Goal: Transaction & Acquisition: Purchase product/service

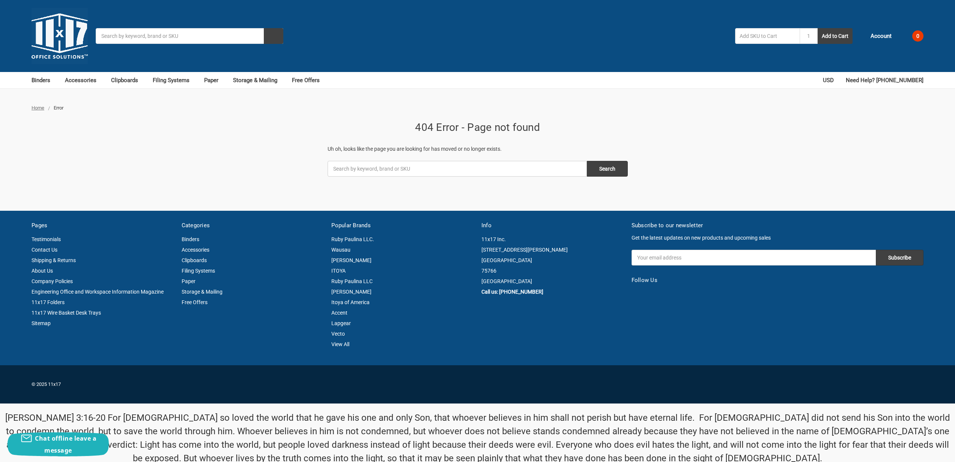
click at [62, 34] on img at bounding box center [60, 36] width 56 height 56
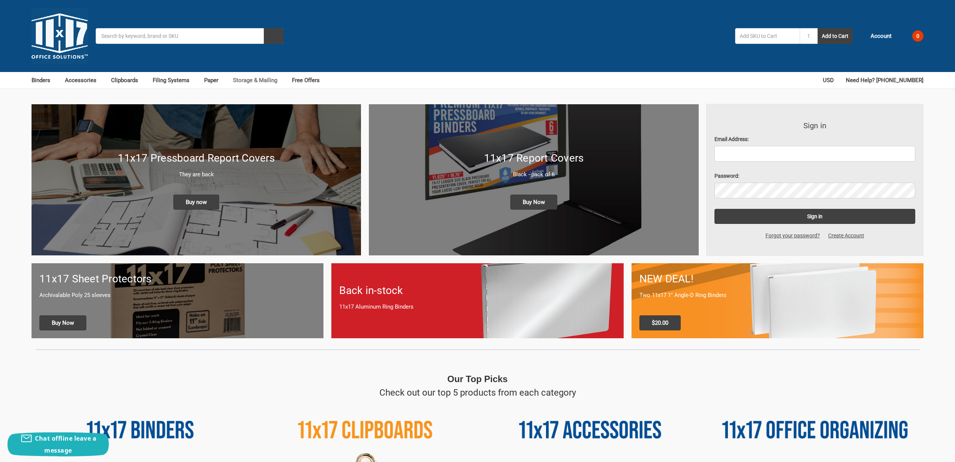
click at [245, 81] on link "Storage & Mailing" at bounding box center [258, 80] width 51 height 17
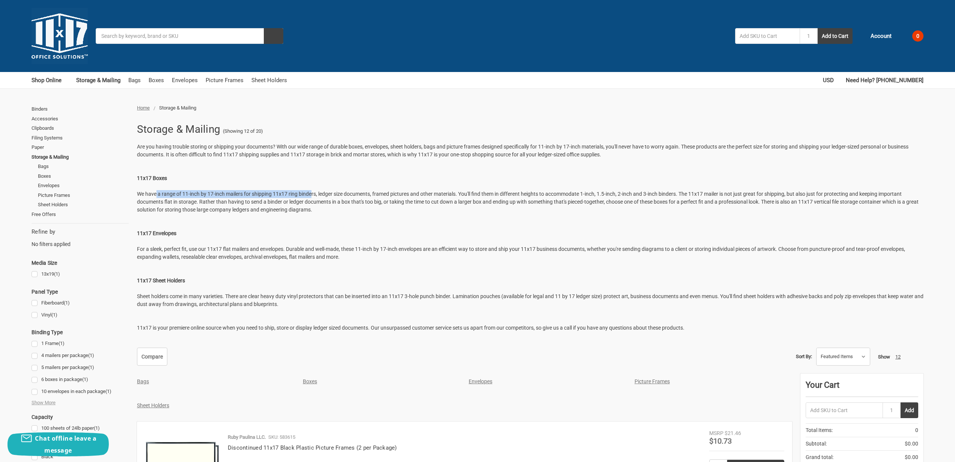
drag, startPoint x: 171, startPoint y: 193, endPoint x: 334, endPoint y: 192, distance: 163.2
click at [329, 192] on p "Are you having trouble storing or shipping your documents? With our wide range …" at bounding box center [530, 237] width 786 height 189
drag, startPoint x: 334, startPoint y: 192, endPoint x: 354, endPoint y: 198, distance: 20.9
click at [336, 192] on p "Are you having trouble storing or shipping your documents? With our wide range …" at bounding box center [530, 237] width 786 height 189
click at [397, 229] on p "Are you having trouble storing or shipping your documents? With our wide range …" at bounding box center [530, 237] width 786 height 189
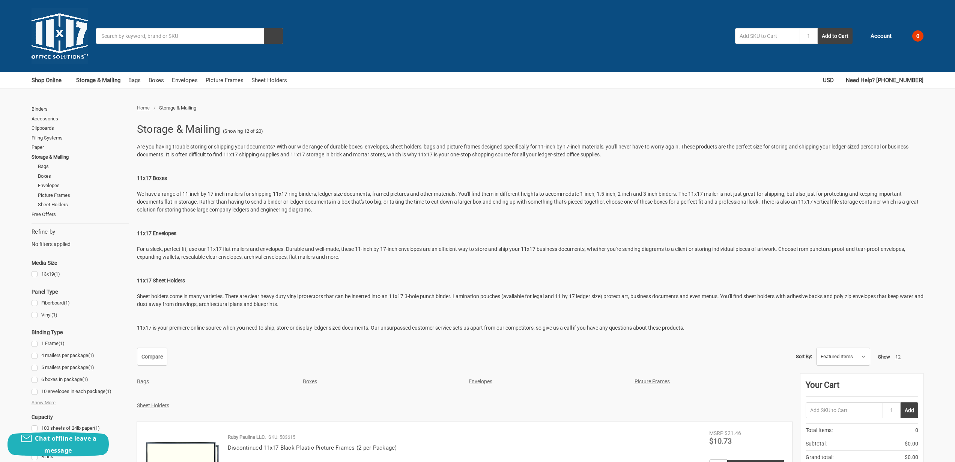
click at [56, 39] on img at bounding box center [60, 36] width 56 height 56
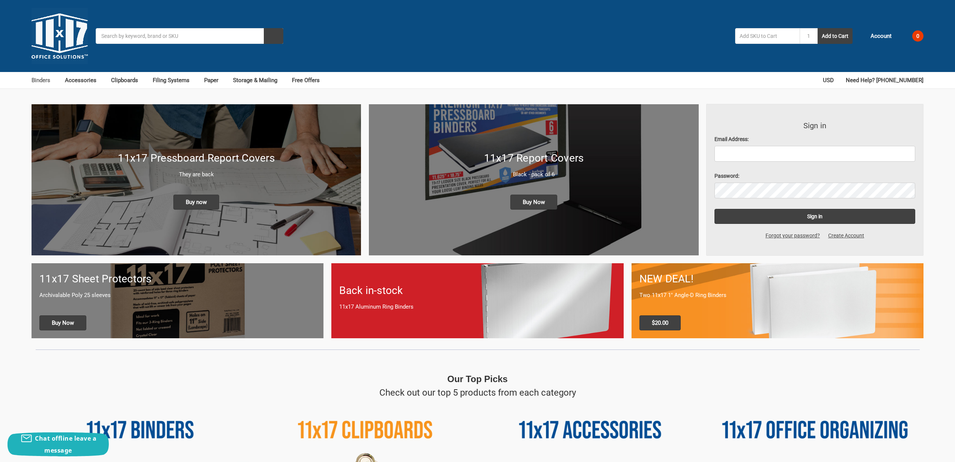
click at [43, 80] on link "Binders" at bounding box center [45, 80] width 26 height 17
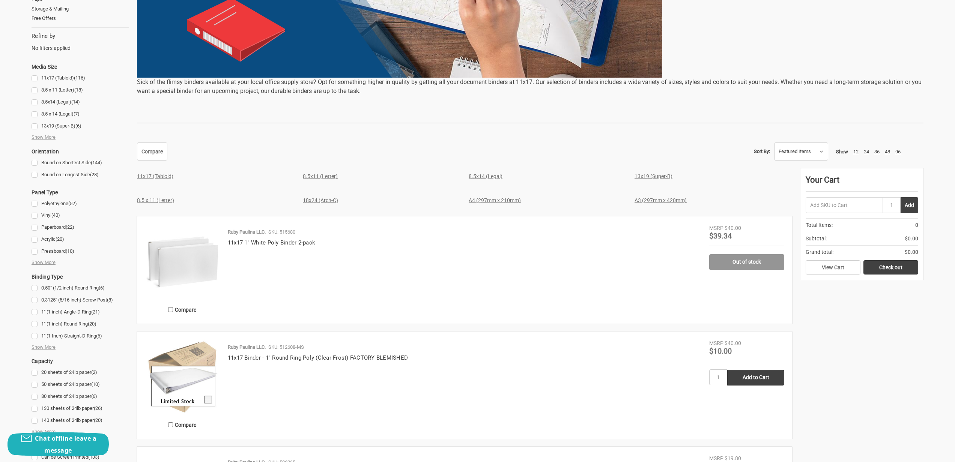
scroll to position [228, 0]
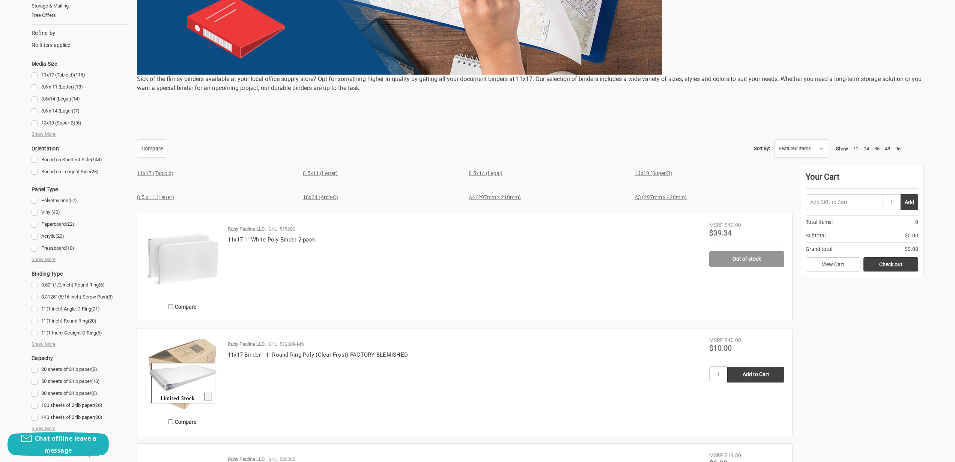
click at [158, 173] on link "11x17 (Tabloid)" at bounding box center [155, 173] width 36 height 6
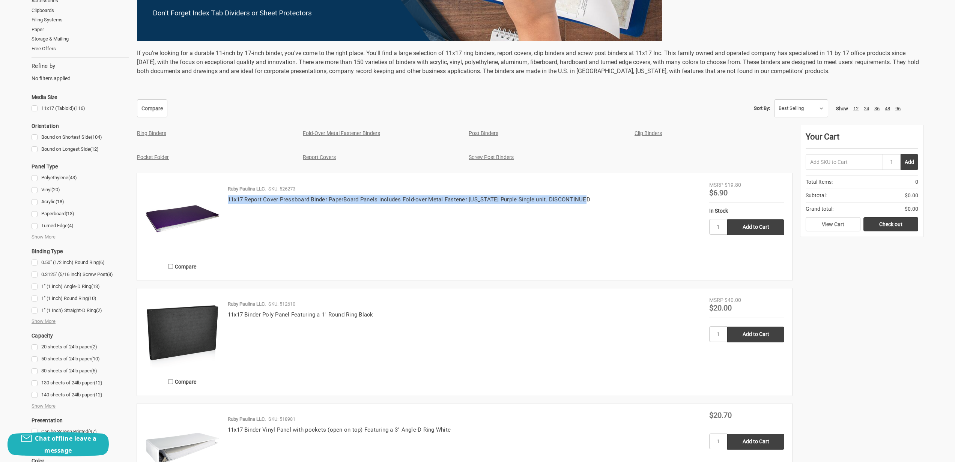
scroll to position [354, 0]
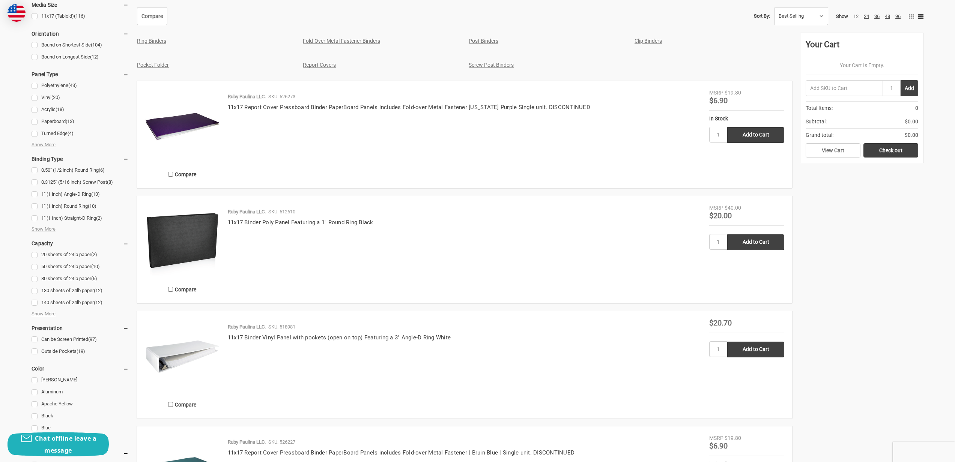
click at [293, 99] on p "SKU: 526273" at bounding box center [281, 97] width 27 height 8
click at [290, 105] on link "11x17 Report Cover Pressboard Binder PaperBoard Panels includes Fold-over Metal…" at bounding box center [409, 107] width 362 height 7
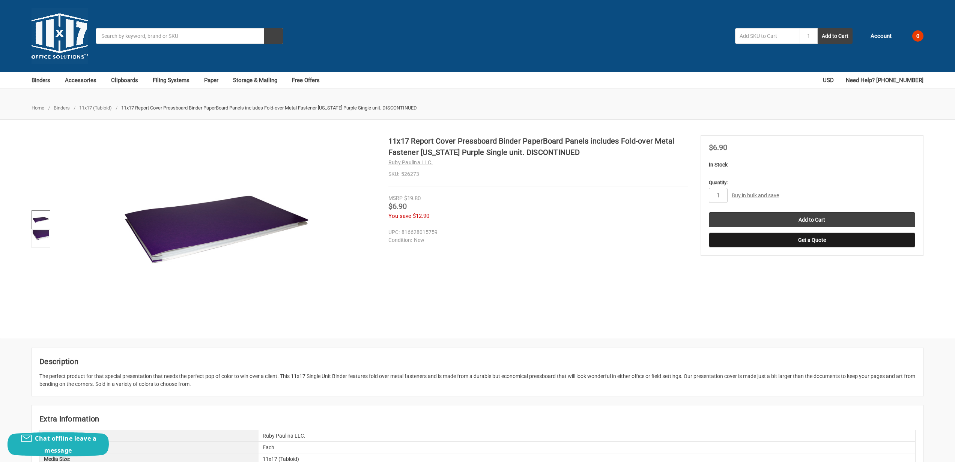
click at [42, 219] on img at bounding box center [41, 220] width 17 height 17
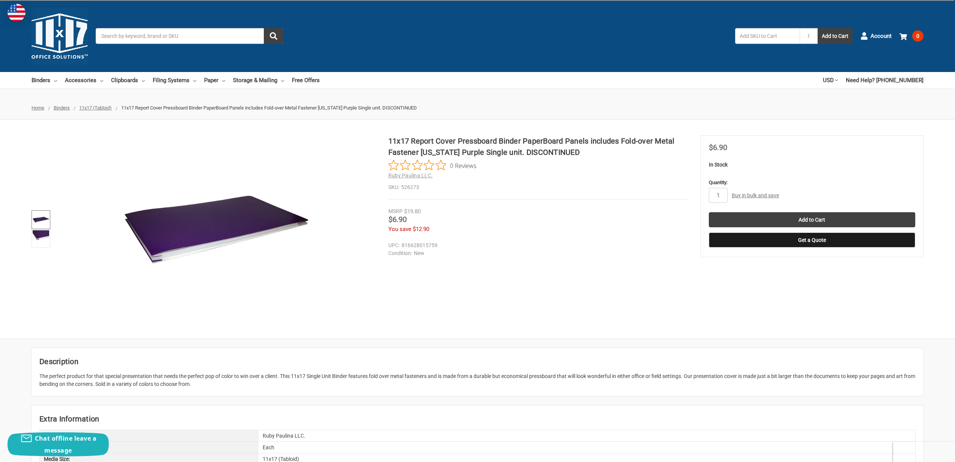
click at [40, 218] on img at bounding box center [41, 220] width 17 height 17
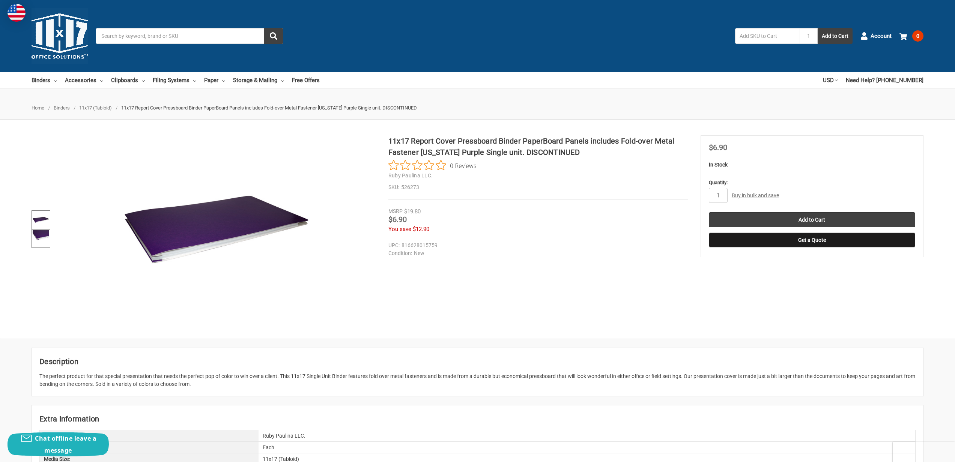
click at [42, 239] on img at bounding box center [41, 238] width 17 height 17
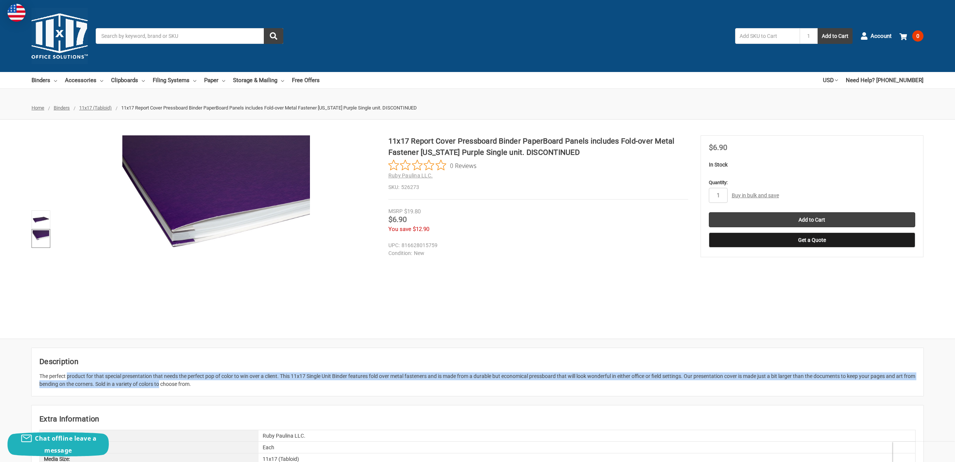
drag, startPoint x: 109, startPoint y: 380, endPoint x: 168, endPoint y: 382, distance: 59.3
click at [168, 382] on div "The perfect product for that special presentation that needs the perfect pop of…" at bounding box center [477, 381] width 876 height 16
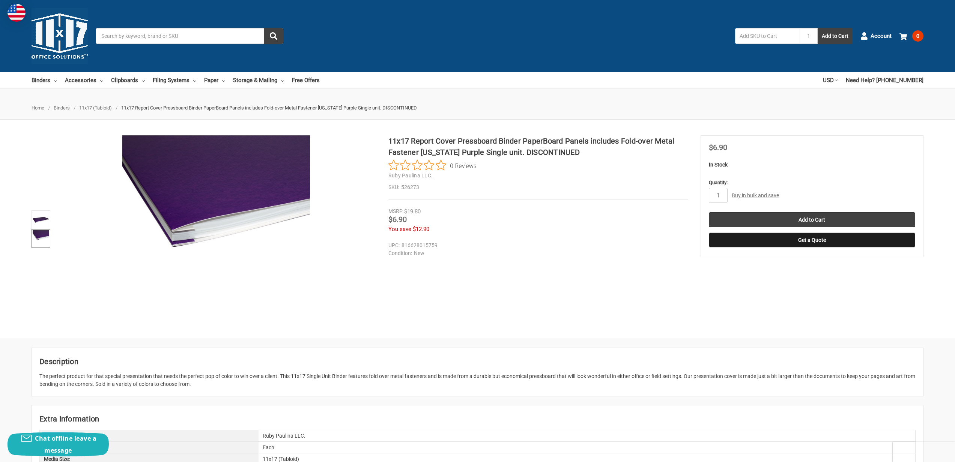
drag, startPoint x: 221, startPoint y: 383, endPoint x: 125, endPoint y: 382, distance: 95.7
click at [131, 382] on div "The perfect product for that special presentation that needs the perfect pop of…" at bounding box center [477, 381] width 876 height 16
click at [117, 383] on div "The perfect product for that special presentation that needs the perfect pop of…" at bounding box center [477, 381] width 876 height 16
drag, startPoint x: 128, startPoint y: 383, endPoint x: 221, endPoint y: 382, distance: 93.4
click at [220, 382] on div "The perfect product for that special presentation that needs the perfect pop of…" at bounding box center [477, 381] width 876 height 16
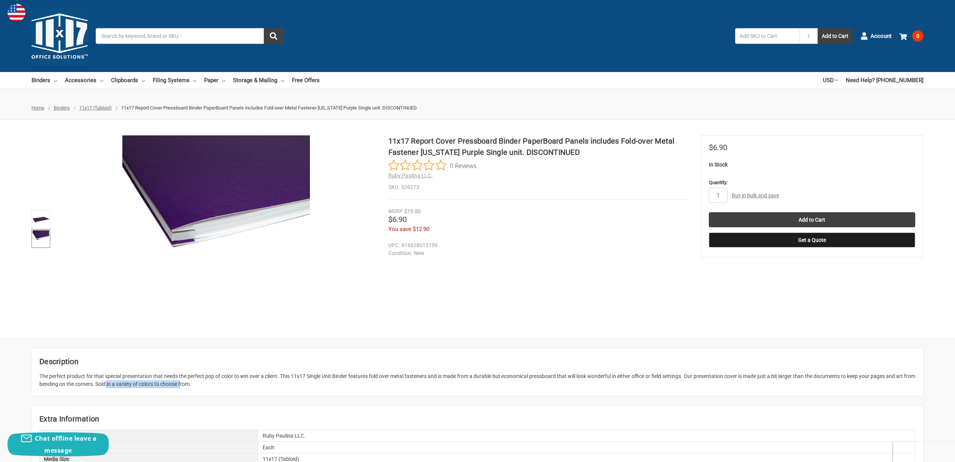
click at [223, 383] on div "The perfect product for that special presentation that needs the perfect pop of…" at bounding box center [477, 381] width 876 height 16
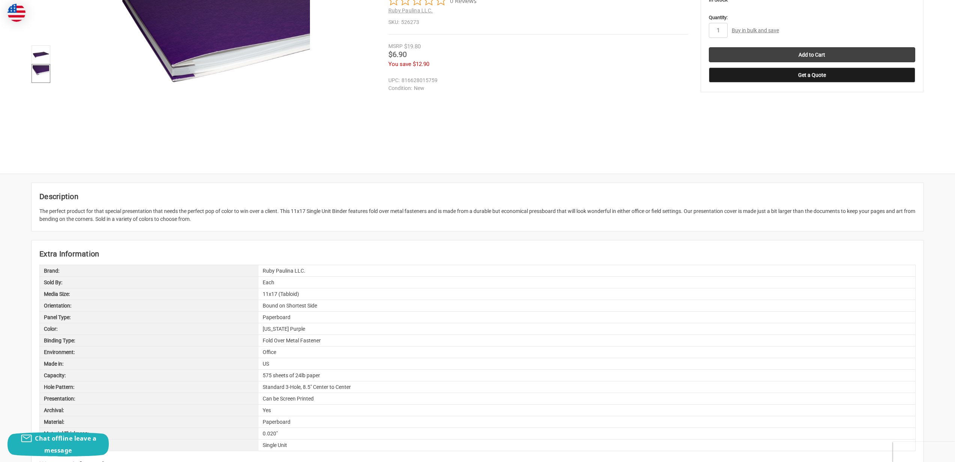
scroll to position [276, 0]
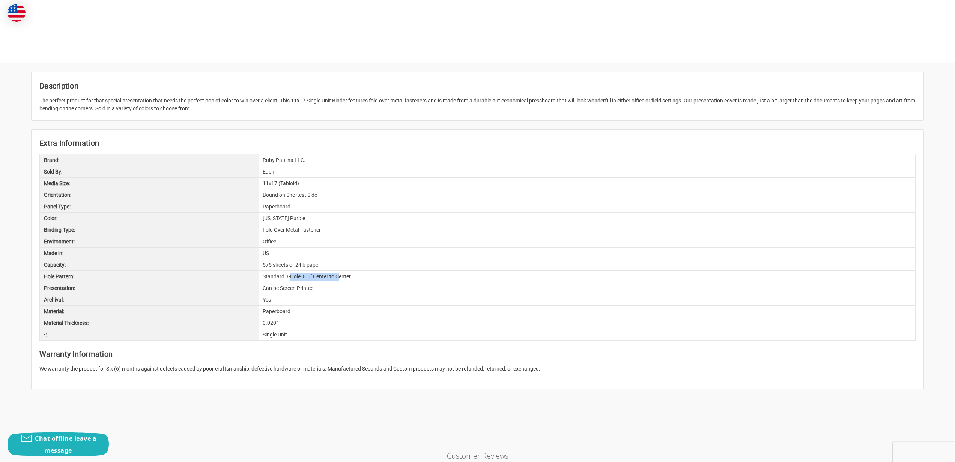
drag, startPoint x: 304, startPoint y: 276, endPoint x: 343, endPoint y: 276, distance: 39.4
click at [343, 276] on div "Standard 3-Hole, 8.5" Center to Center" at bounding box center [586, 276] width 657 height 11
drag, startPoint x: 349, startPoint y: 277, endPoint x: 295, endPoint y: 274, distance: 54.1
click at [295, 274] on div "Standard 3-Hole, 8.5" Center to Center" at bounding box center [586, 276] width 657 height 11
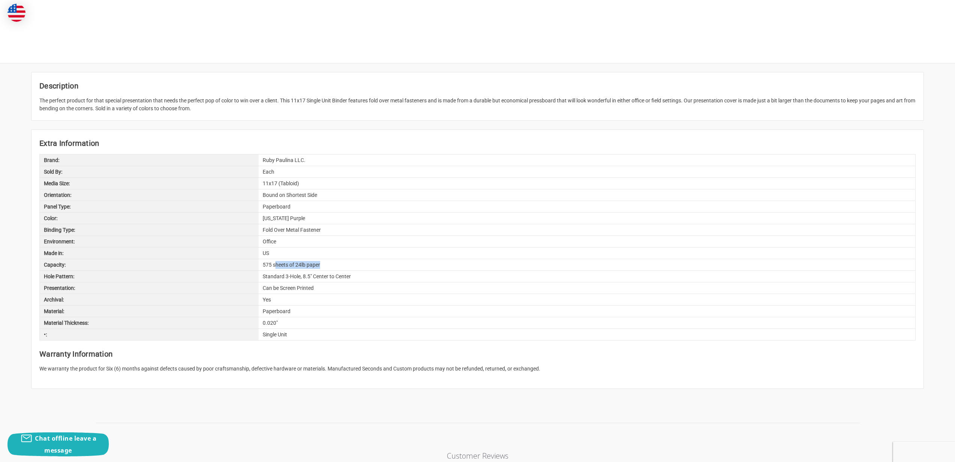
drag, startPoint x: 276, startPoint y: 264, endPoint x: 331, endPoint y: 264, distance: 55.1
click at [331, 264] on div "575 sheets of 24lb paper" at bounding box center [586, 264] width 657 height 11
click at [338, 265] on div "575 sheets of 24lb paper" at bounding box center [586, 264] width 657 height 11
drag, startPoint x: 335, startPoint y: 265, endPoint x: 1, endPoint y: 265, distance: 334.3
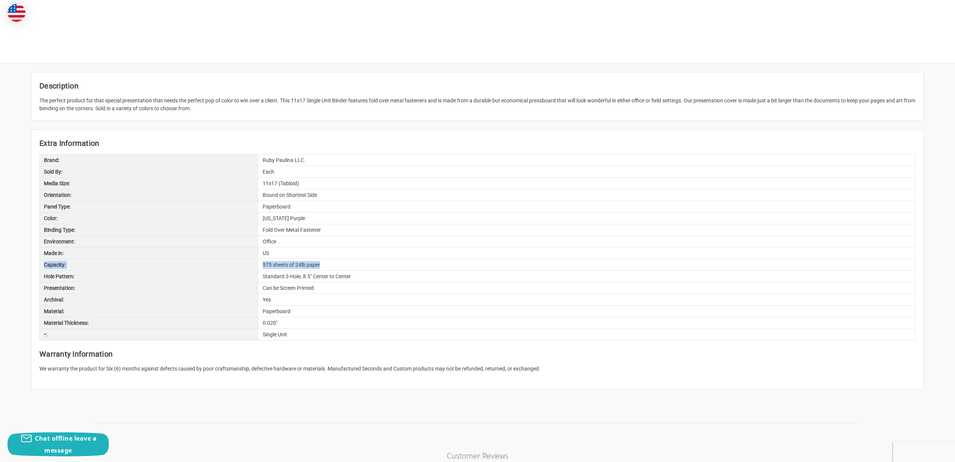
click at [0, 265] on div "Description The perfect product for that special presentation that needs the pe…" at bounding box center [477, 230] width 955 height 316
click at [98, 261] on div "Capacity:" at bounding box center [149, 264] width 219 height 11
drag, startPoint x: 50, startPoint y: 264, endPoint x: 321, endPoint y: 266, distance: 271.6
click at [321, 266] on div "Capacity: 575 sheets of 24lb paper" at bounding box center [477, 265] width 876 height 12
click at [321, 266] on div "575 sheets of 24lb paper" at bounding box center [586, 264] width 657 height 11
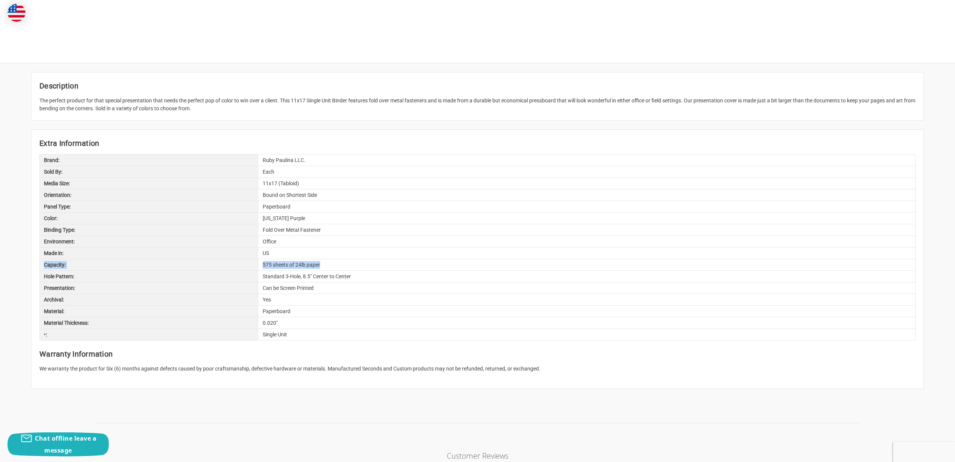
drag, startPoint x: 323, startPoint y: 267, endPoint x: 42, endPoint y: 264, distance: 280.6
click at [42, 264] on div "Capacity: 575 sheets of 24lb paper" at bounding box center [477, 265] width 876 height 12
click at [186, 265] on div "Capacity:" at bounding box center [149, 264] width 219 height 11
drag, startPoint x: 326, startPoint y: 264, endPoint x: 37, endPoint y: 262, distance: 288.5
click at [37, 262] on article "Extra Information Brand: Ruby Paulina LLC. Sold By: Each Media Size: 11x17 (Tab…" at bounding box center [478, 259] width 892 height 259
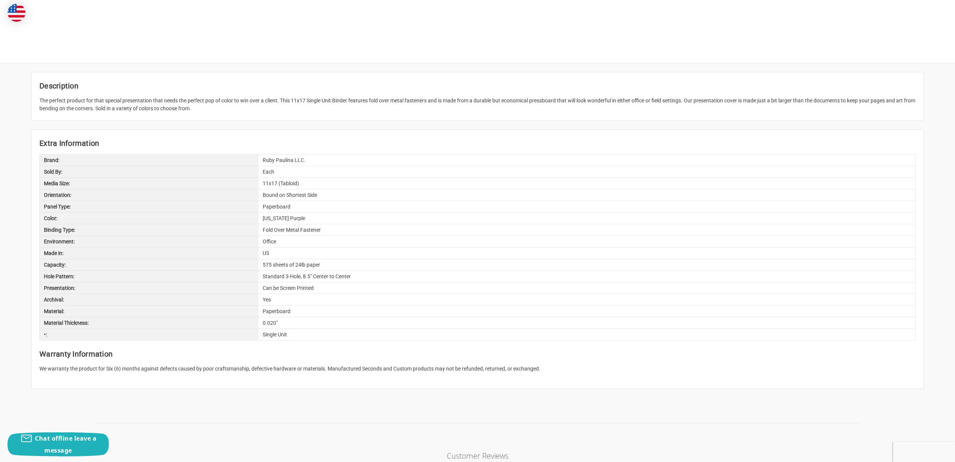
click at [418, 252] on div "US" at bounding box center [586, 253] width 657 height 11
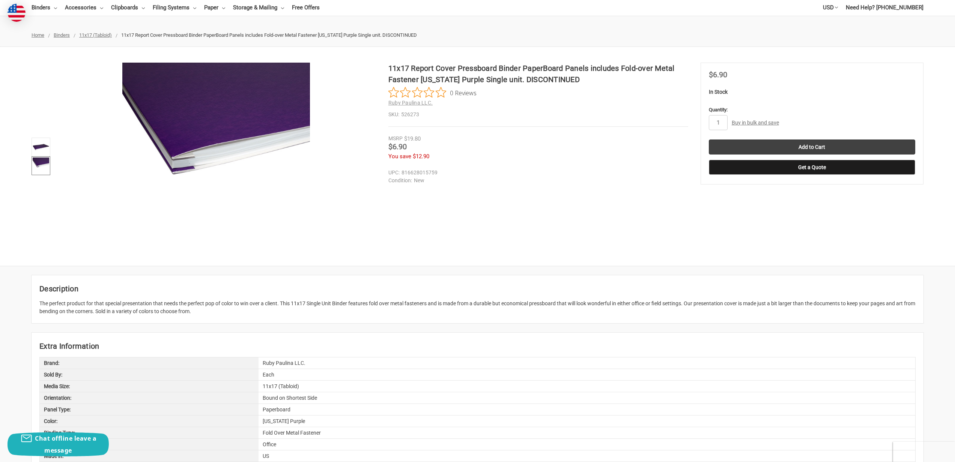
scroll to position [0, 0]
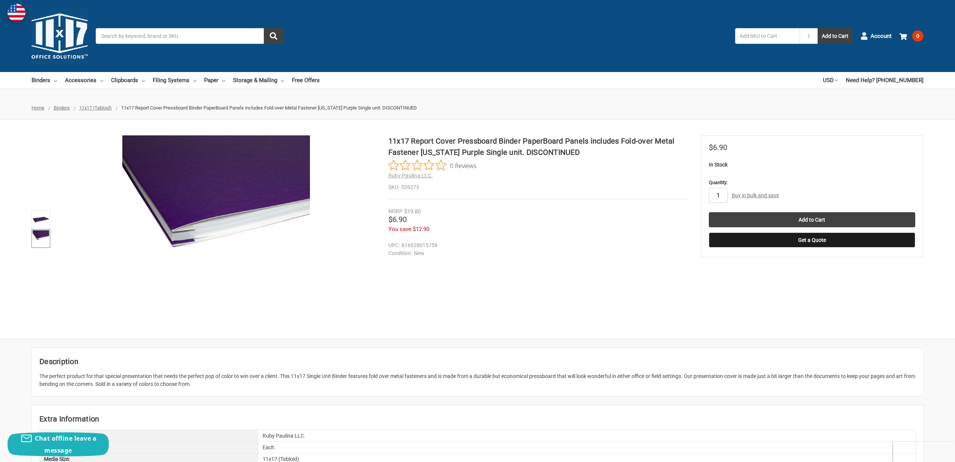
drag, startPoint x: 723, startPoint y: 195, endPoint x: 695, endPoint y: 194, distance: 27.4
click at [695, 194] on div "11x17 Report Cover Pressboard Binder PaperBoard Panels includes Fold-over Metal…" at bounding box center [477, 229] width 955 height 188
type input "3"
click at [823, 219] on input "Add to Cart" at bounding box center [812, 219] width 206 height 15
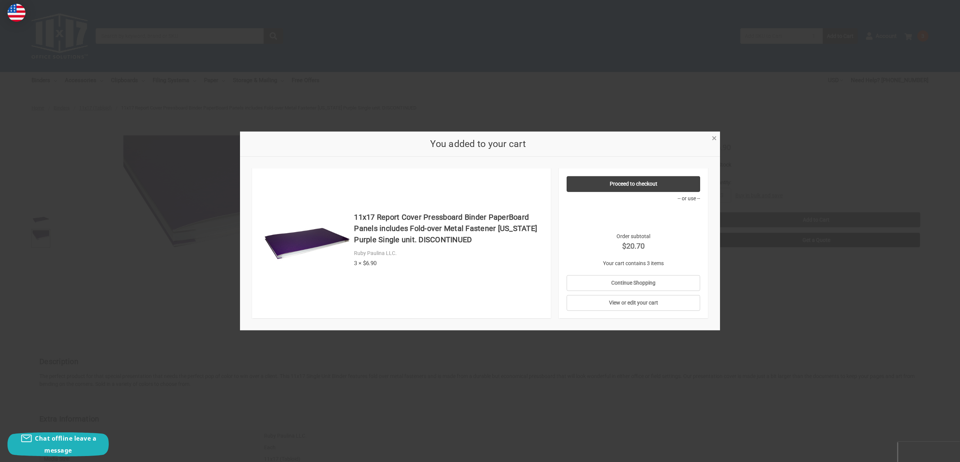
click at [717, 138] on span "×" at bounding box center [714, 138] width 5 height 11
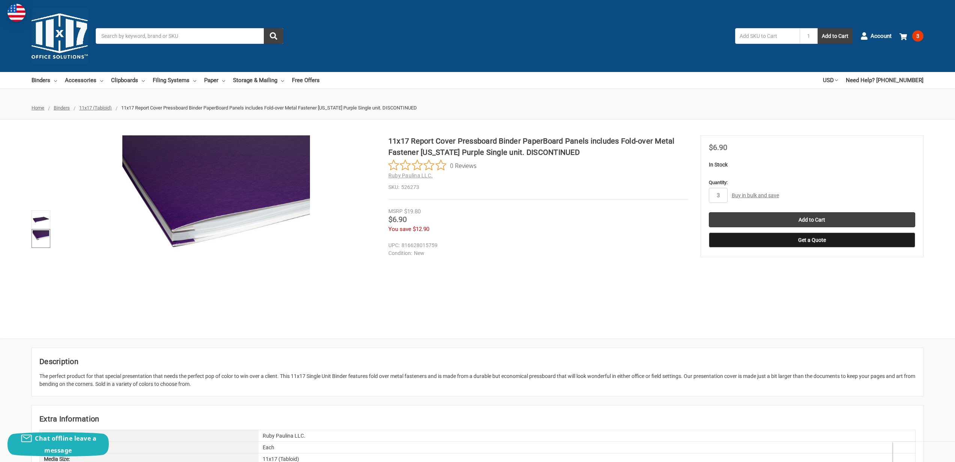
click at [98, 107] on span "11x17 (Tabloid)" at bounding box center [95, 108] width 33 height 6
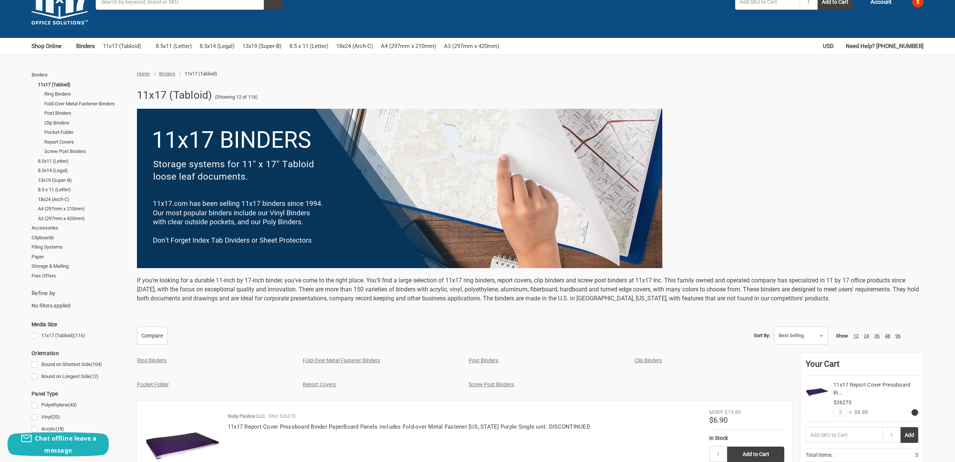
scroll to position [6, 0]
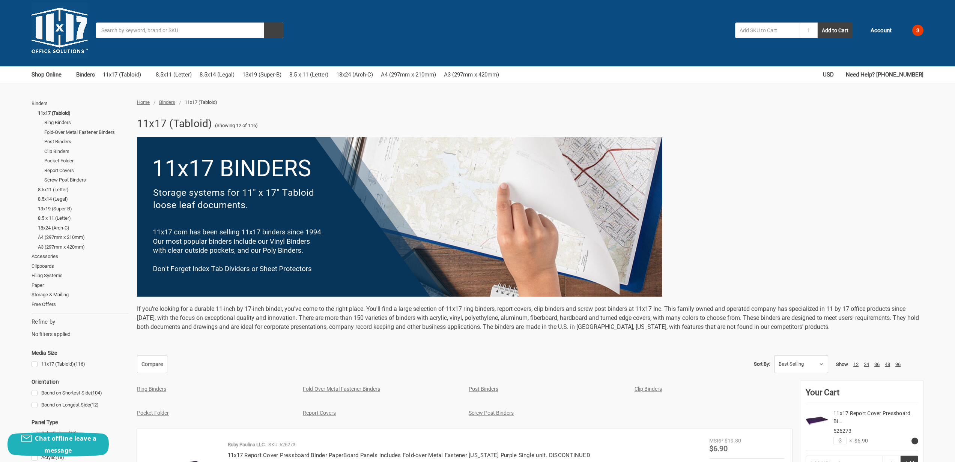
click at [56, 40] on img at bounding box center [60, 30] width 56 height 56
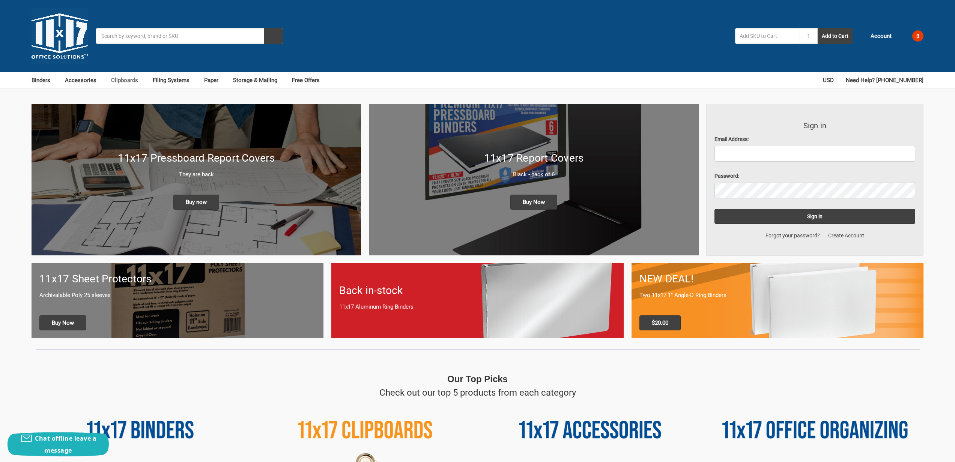
click at [123, 80] on link "Clipboards" at bounding box center [128, 80] width 34 height 17
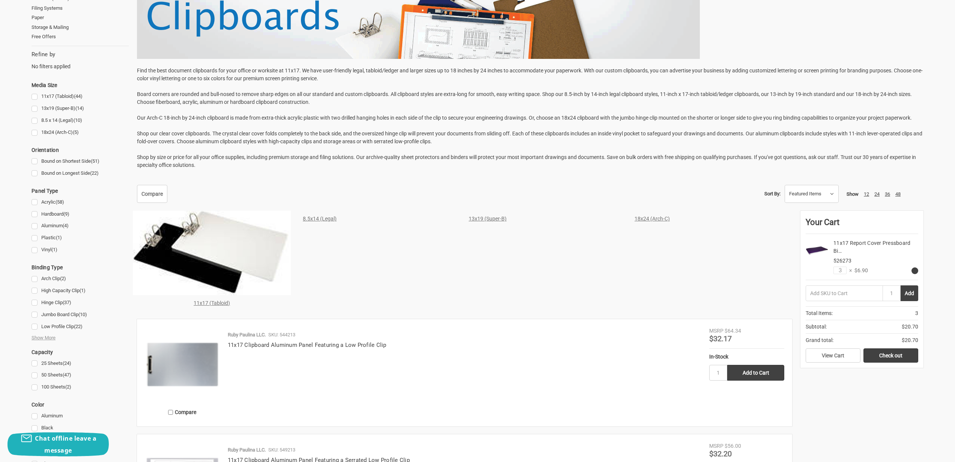
scroll to position [197, 0]
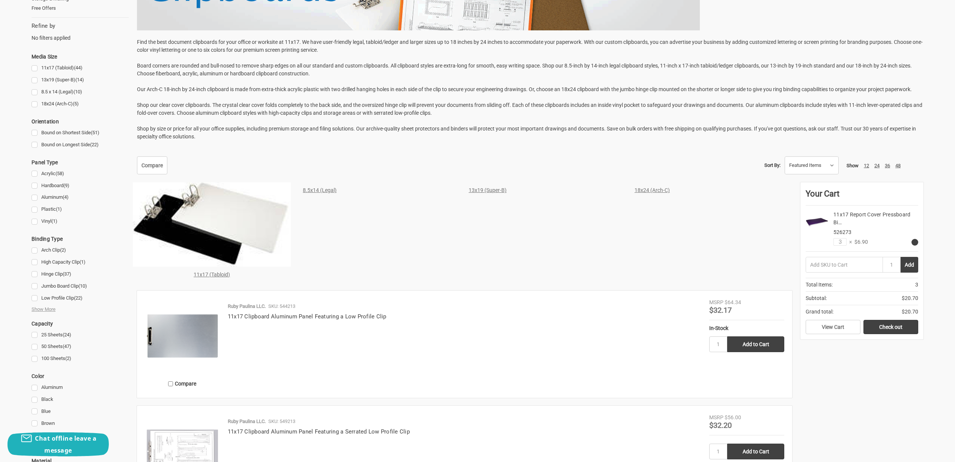
click at [216, 276] on link "11x17 (Tabloid)" at bounding box center [212, 275] width 36 height 6
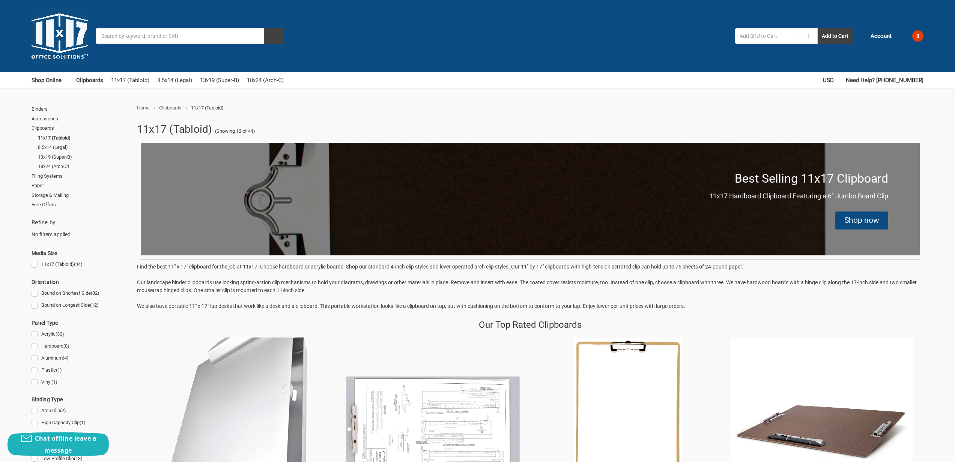
click at [58, 25] on img at bounding box center [60, 36] width 56 height 56
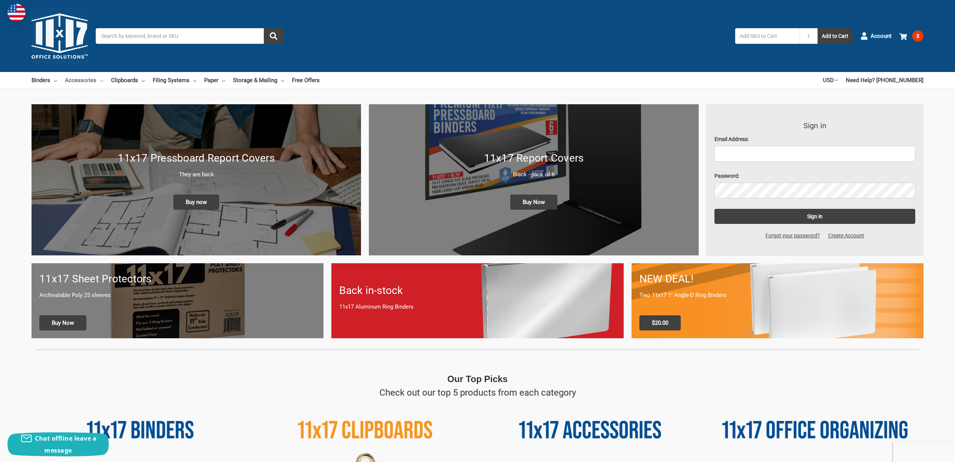
click at [100, 80] on icon at bounding box center [101, 81] width 3 height 3
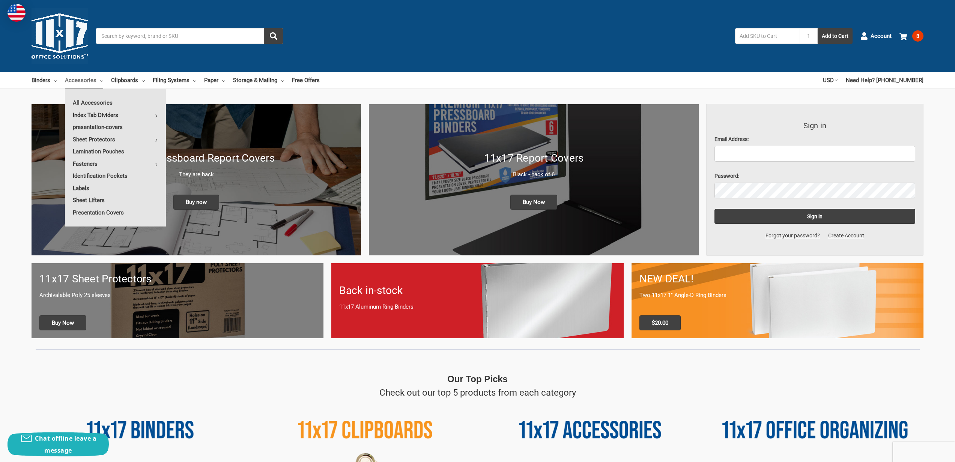
click at [104, 117] on link "Index Tab Dividers" at bounding box center [115, 115] width 101 height 12
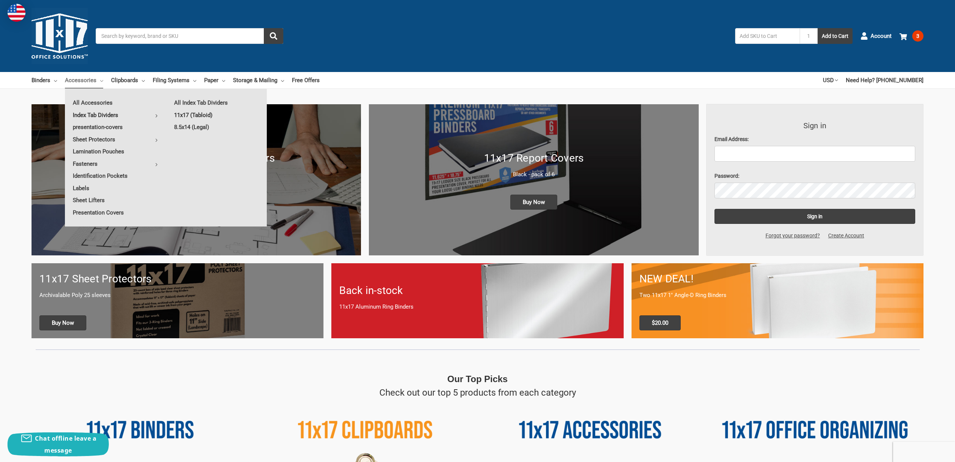
click at [206, 114] on link "11x17 (Tabloid)" at bounding box center [216, 115] width 101 height 12
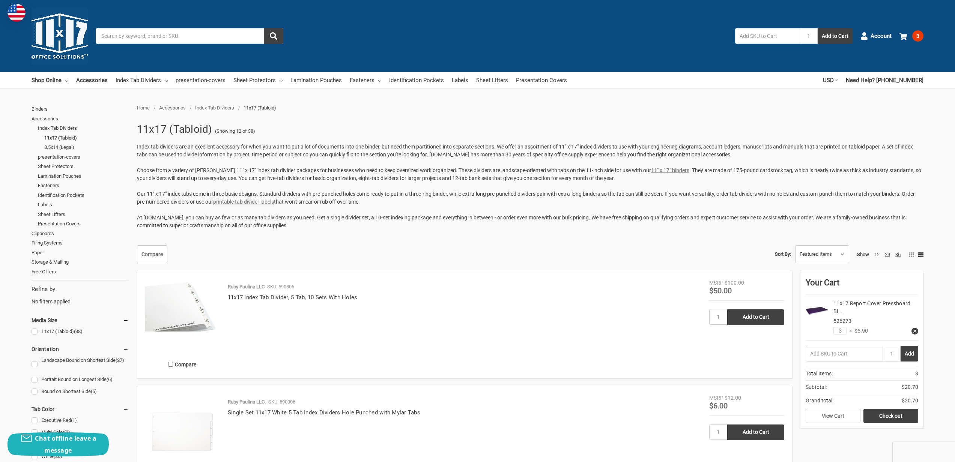
click at [71, 45] on img at bounding box center [60, 36] width 56 height 56
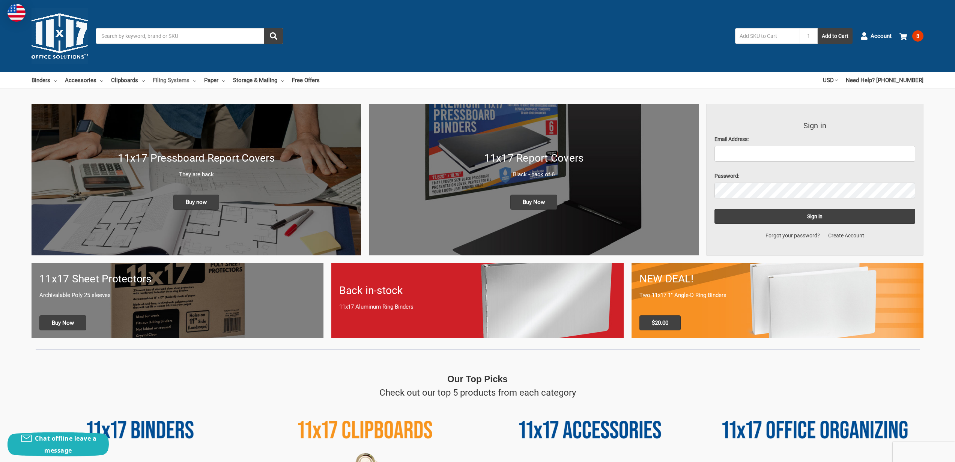
click at [175, 80] on link "Filing Systems" at bounding box center [175, 80] width 44 height 17
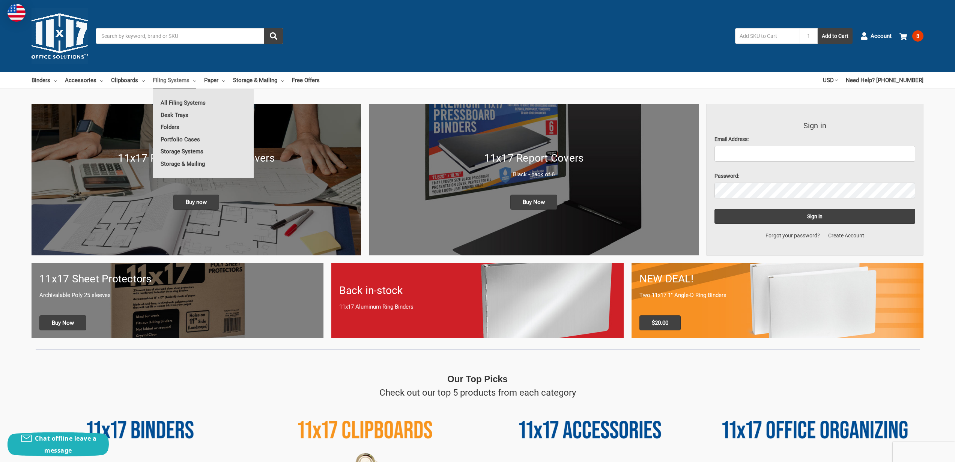
click at [186, 152] on link "Storage Systems" at bounding box center [203, 152] width 101 height 12
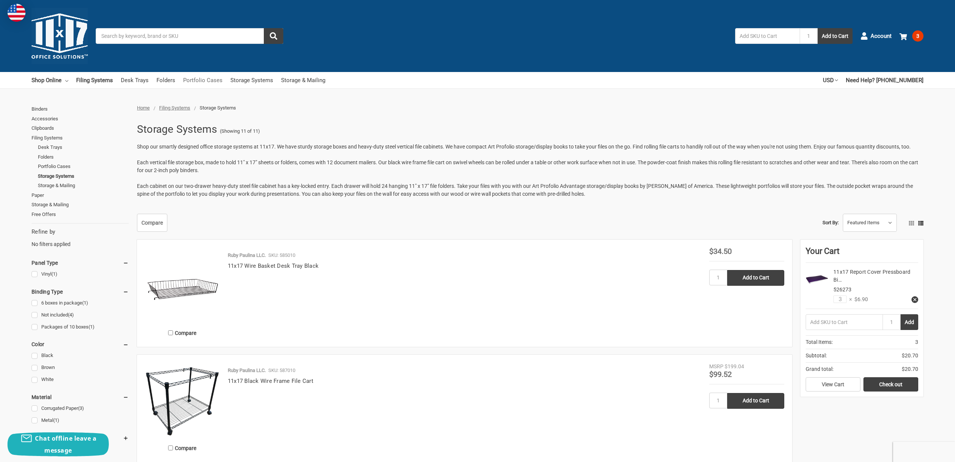
click at [198, 81] on link "Portfolio Cases" at bounding box center [202, 80] width 39 height 17
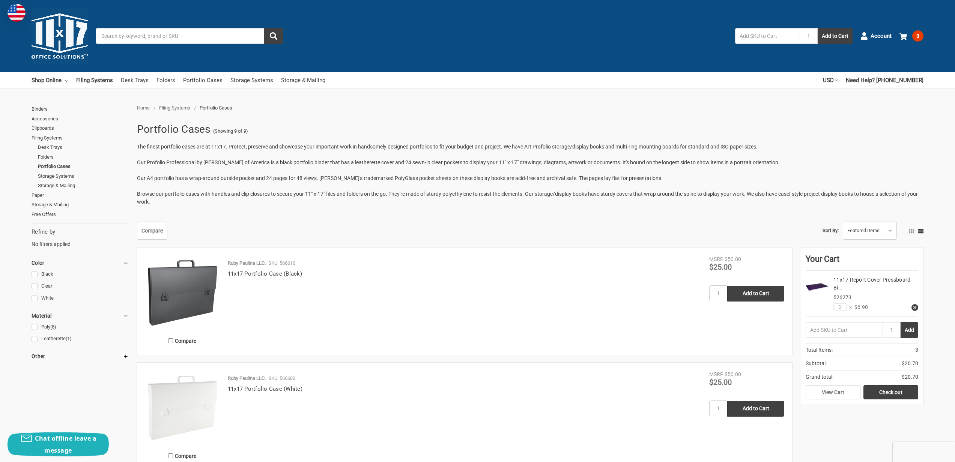
click at [55, 46] on img at bounding box center [60, 36] width 56 height 56
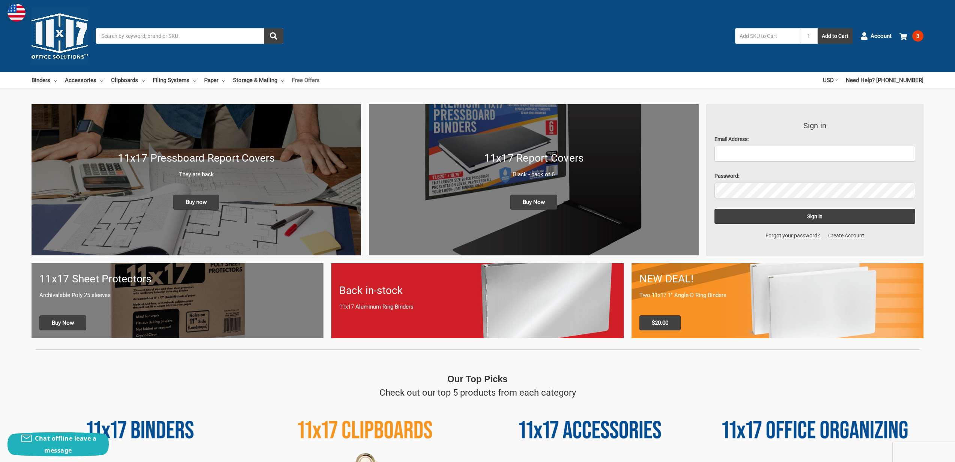
click at [310, 81] on link "Free Offers" at bounding box center [306, 80] width 28 height 17
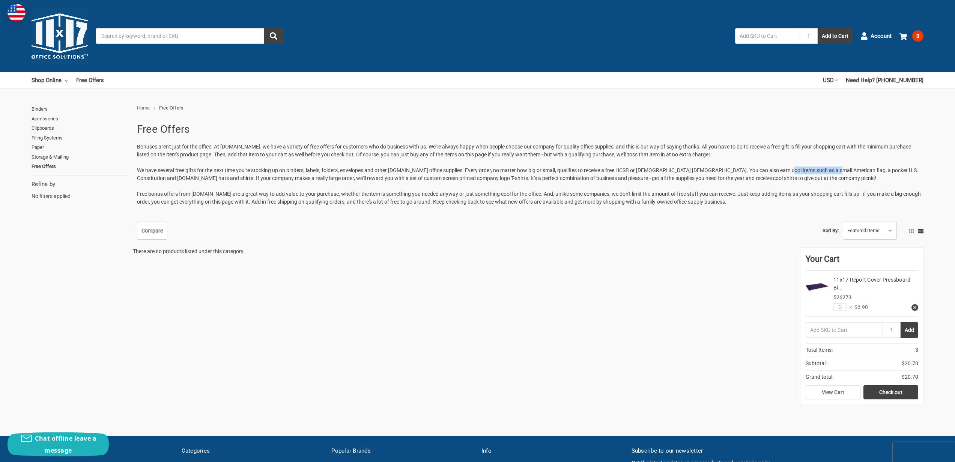
drag, startPoint x: 780, startPoint y: 172, endPoint x: 826, endPoint y: 170, distance: 46.2
click at [826, 170] on p "Bonuses aren't just for the office. At 11x17.com, we have a variety of free off…" at bounding box center [530, 174] width 786 height 63
click at [45, 139] on link "Filing Systems" at bounding box center [80, 138] width 97 height 10
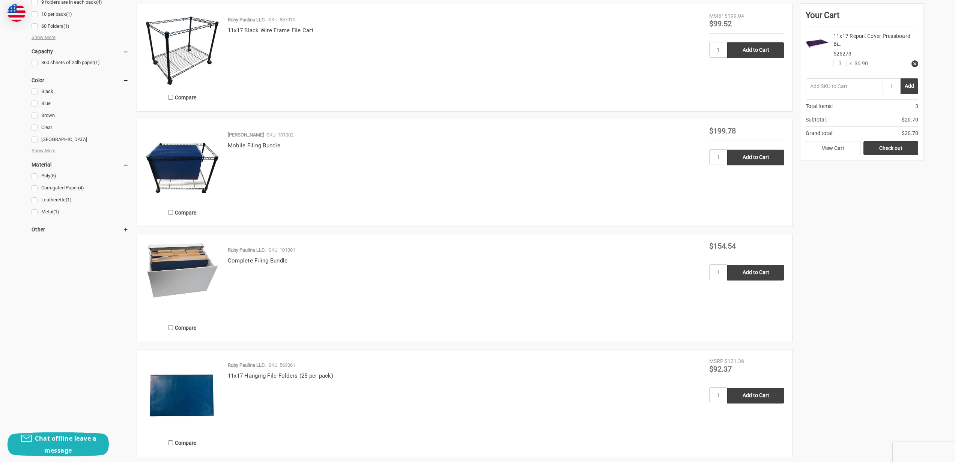
scroll to position [431, 0]
click at [168, 262] on img at bounding box center [182, 270] width 75 height 56
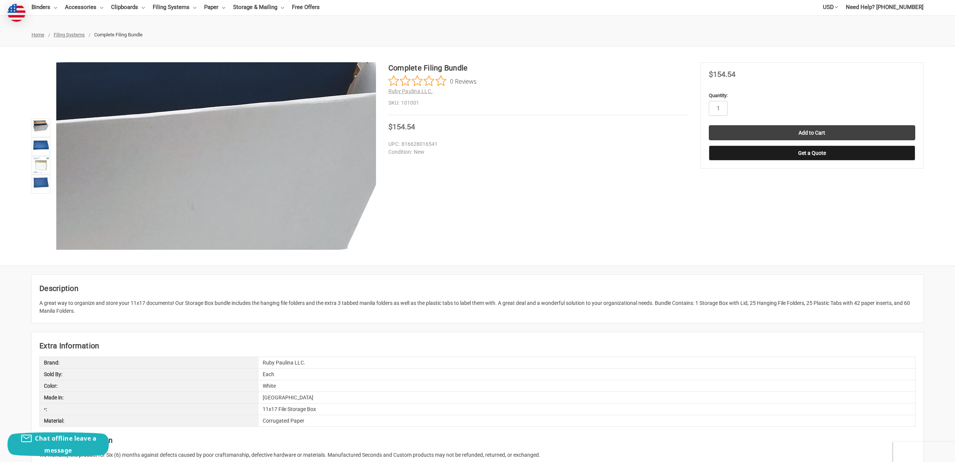
scroll to position [126, 0]
